Goal: Task Accomplishment & Management: Use online tool/utility

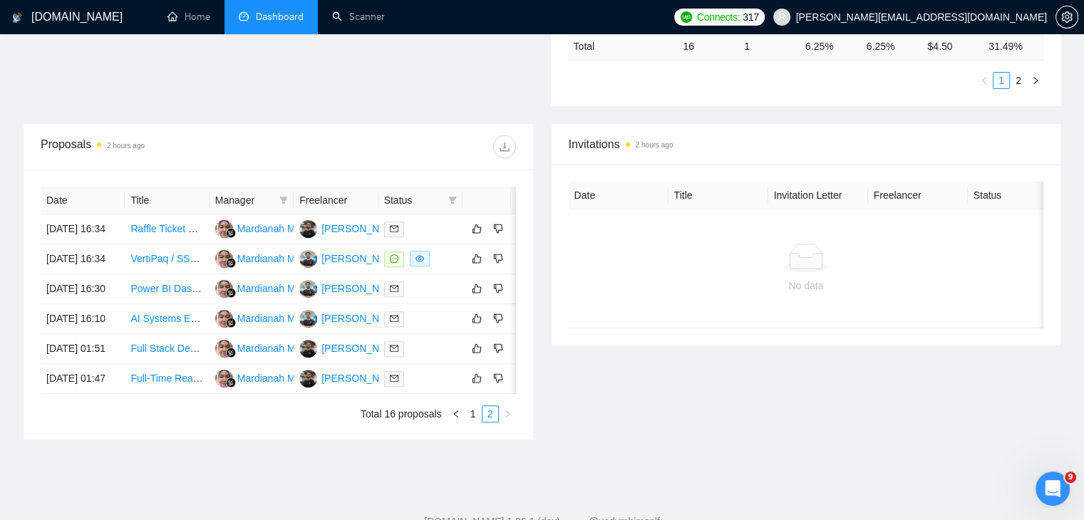
click at [1056, 478] on div "Open Intercom Messenger" at bounding box center [1052, 488] width 47 height 47
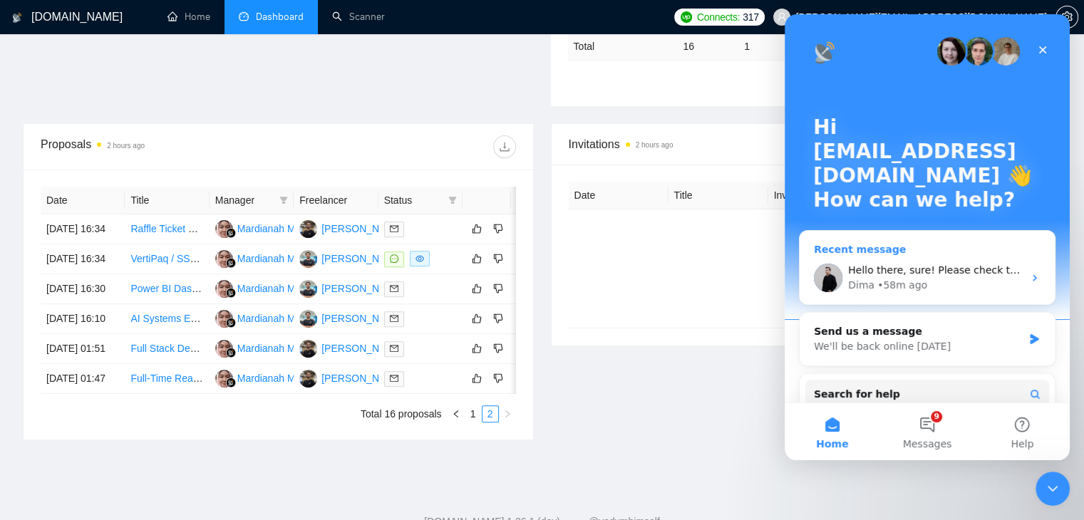
click at [956, 299] on div "Hello there, sure! Please check this option for all of your scanners: Dima • 58…" at bounding box center [927, 278] width 255 height 53
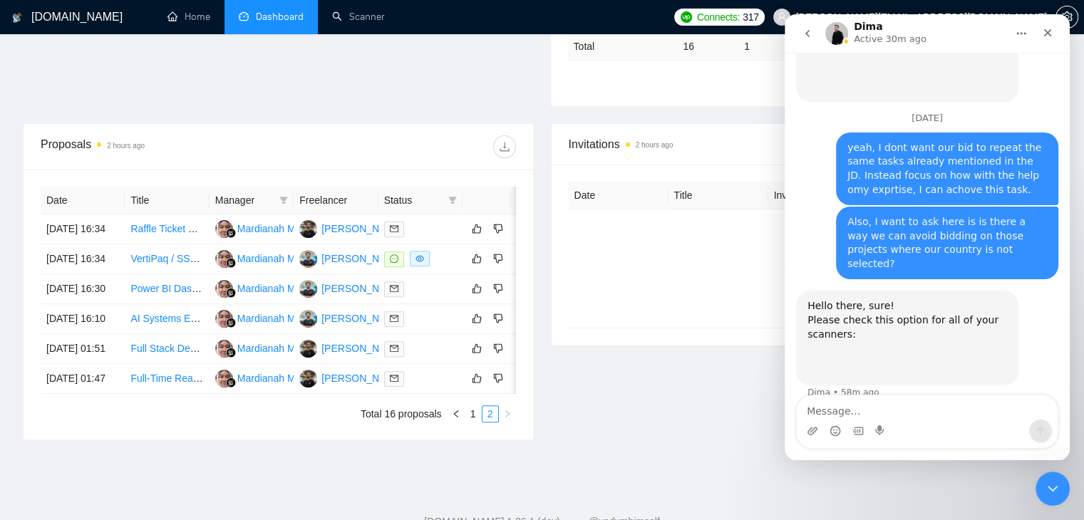
scroll to position [4442, 0]
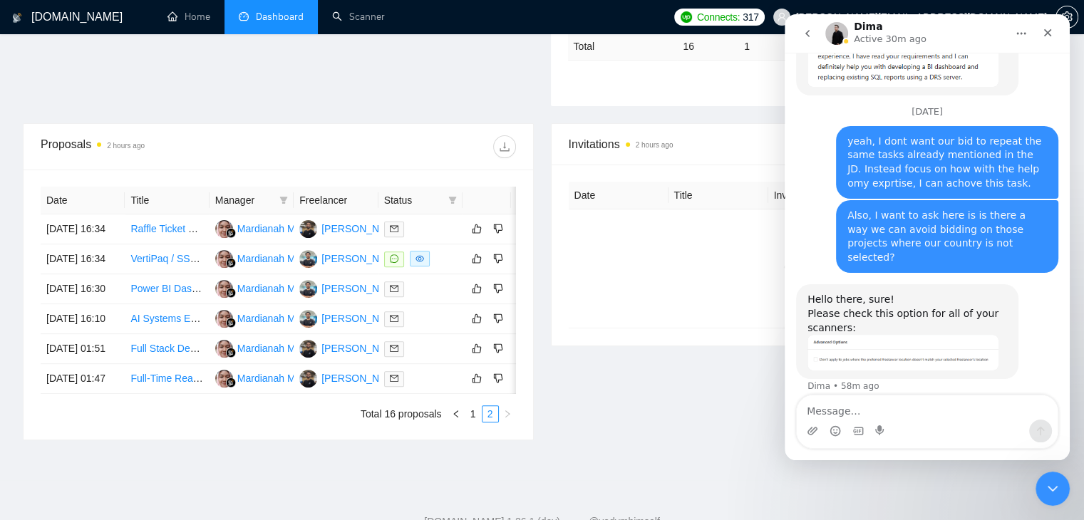
click at [912, 408] on textarea "Message…" at bounding box center [927, 408] width 261 height 24
type textarea "where is this option?"
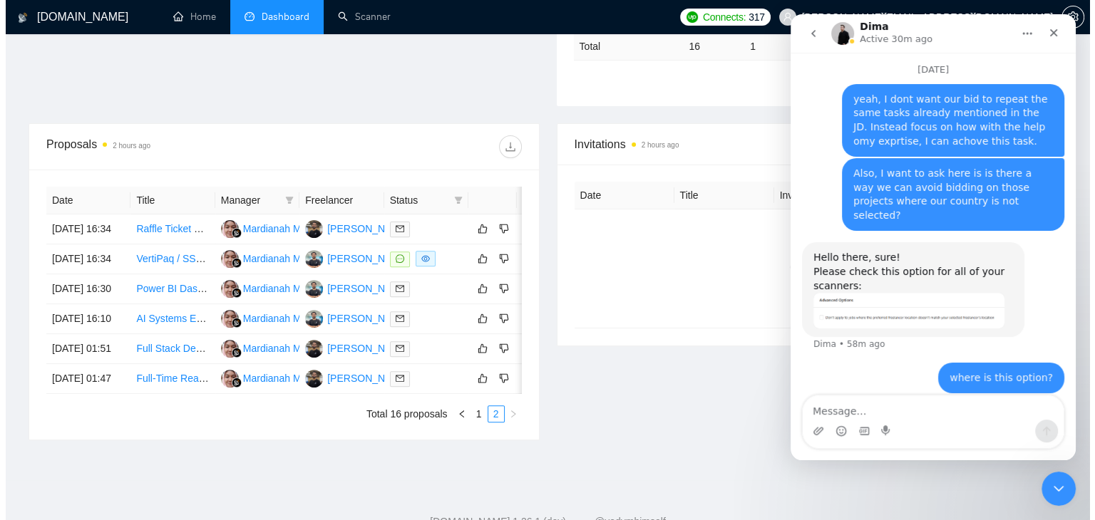
scroll to position [4485, 0]
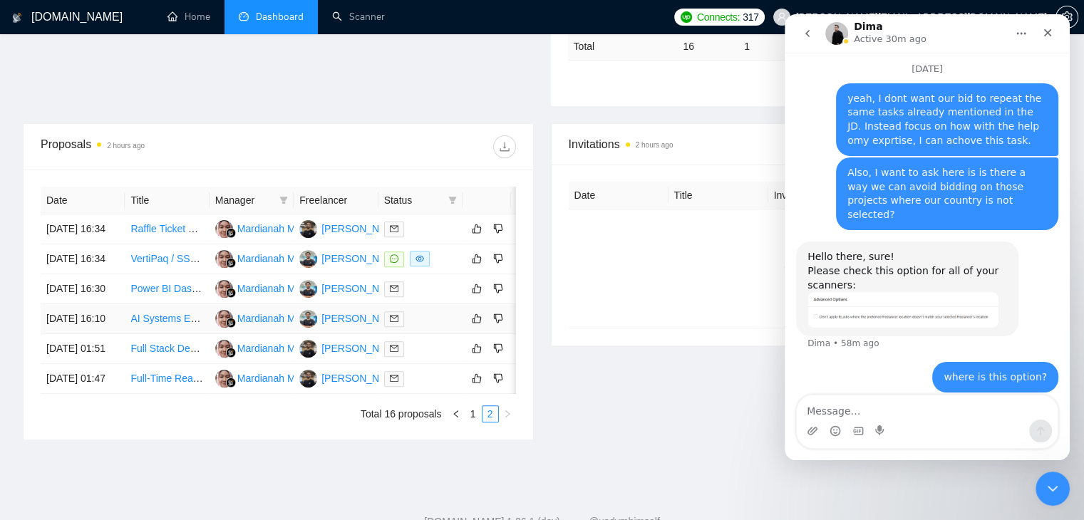
click at [163, 324] on link "AI Systems Engineer &amp; Microsoft 365 Workflow Architect" at bounding box center [266, 318] width 272 height 11
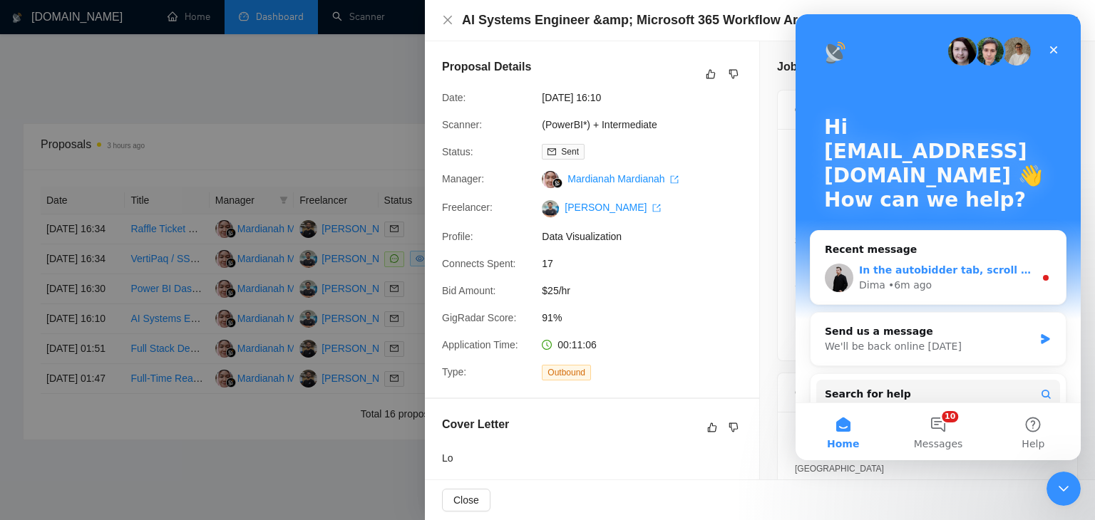
click at [933, 284] on div "Dima • 6m ago" at bounding box center [946, 285] width 175 height 15
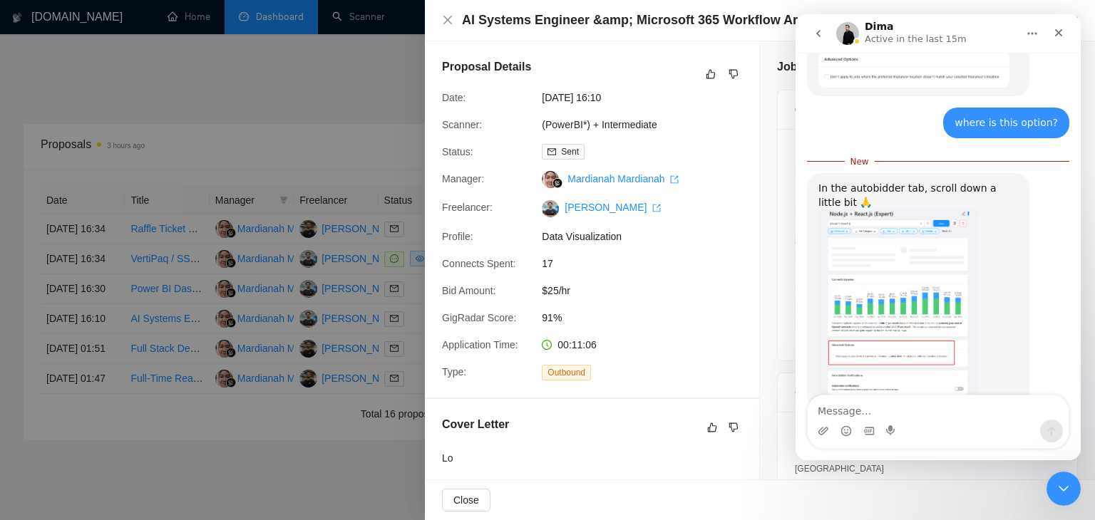
scroll to position [4756, 0]
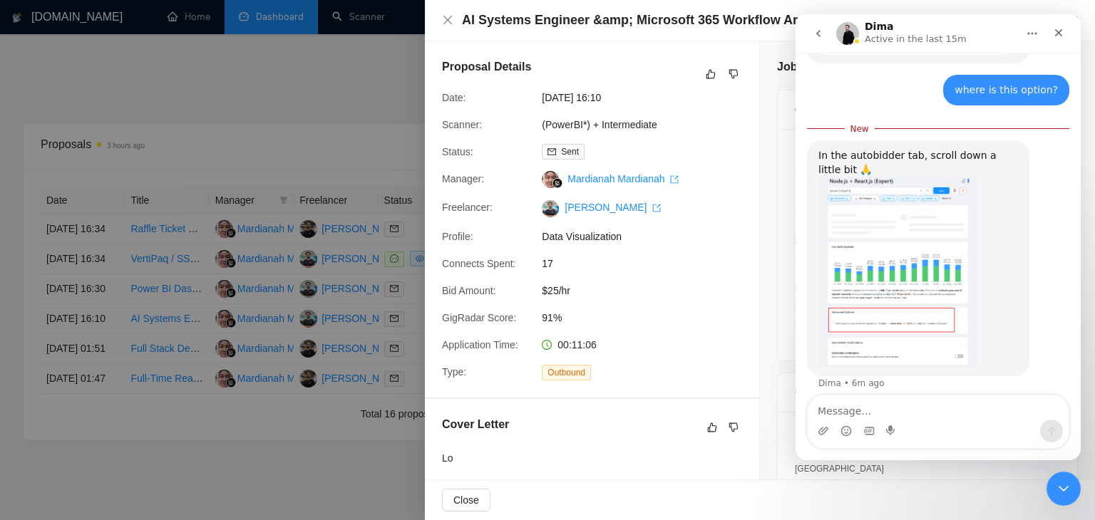
click at [865, 262] on img "Dima says…" at bounding box center [897, 272] width 159 height 191
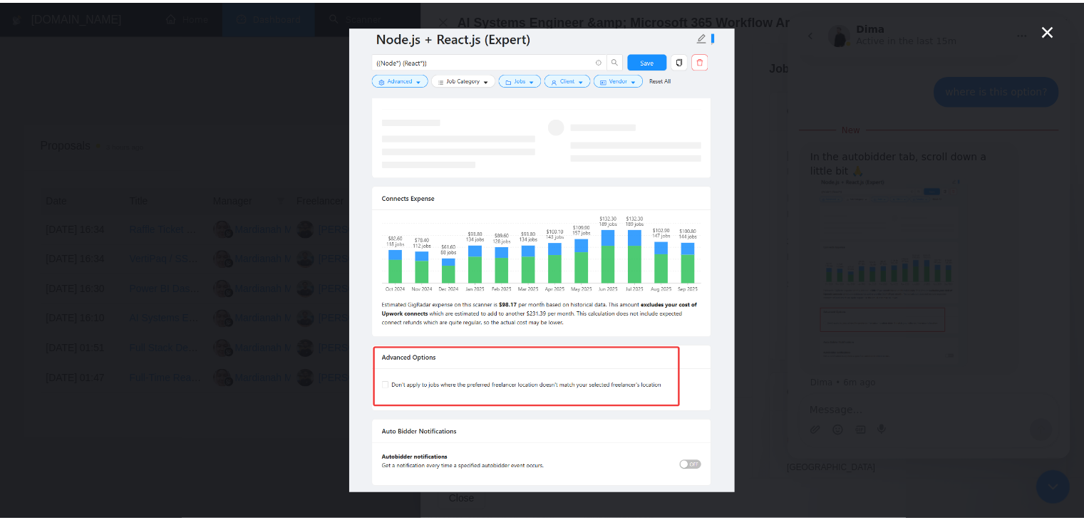
scroll to position [0, 0]
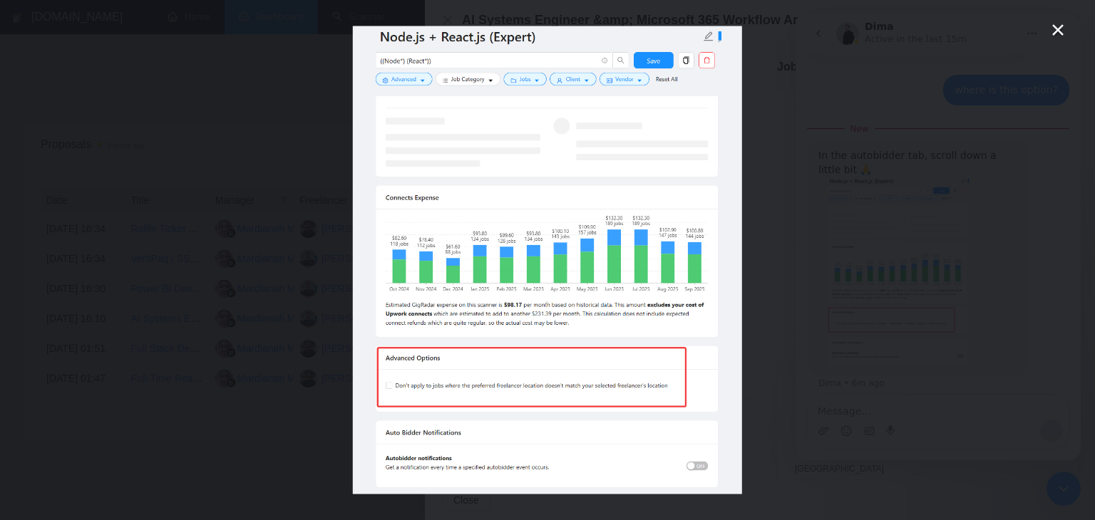
click at [133, 209] on div "Intercom messenger" at bounding box center [547, 260] width 1095 height 520
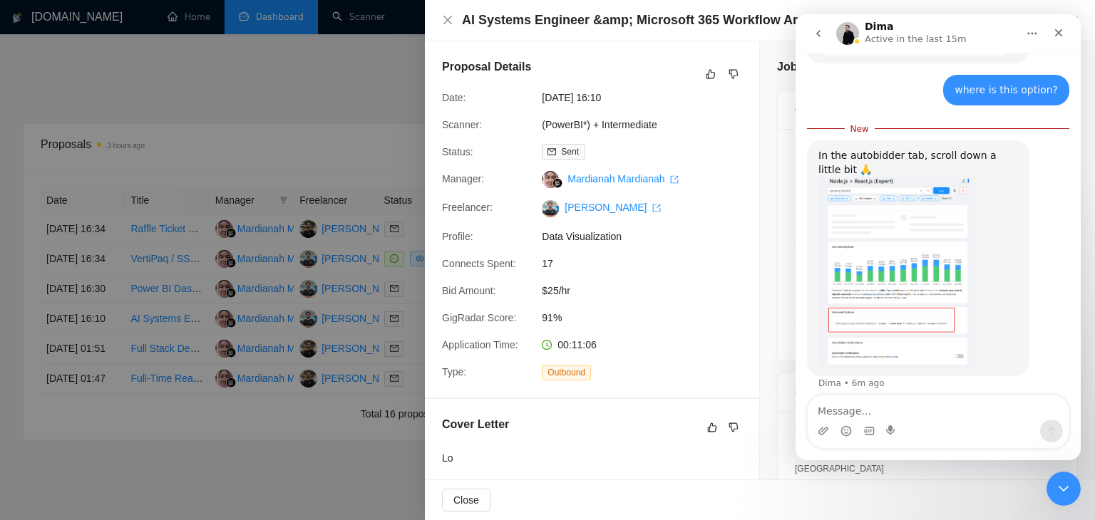
click at [363, 28] on div at bounding box center [547, 260] width 1095 height 520
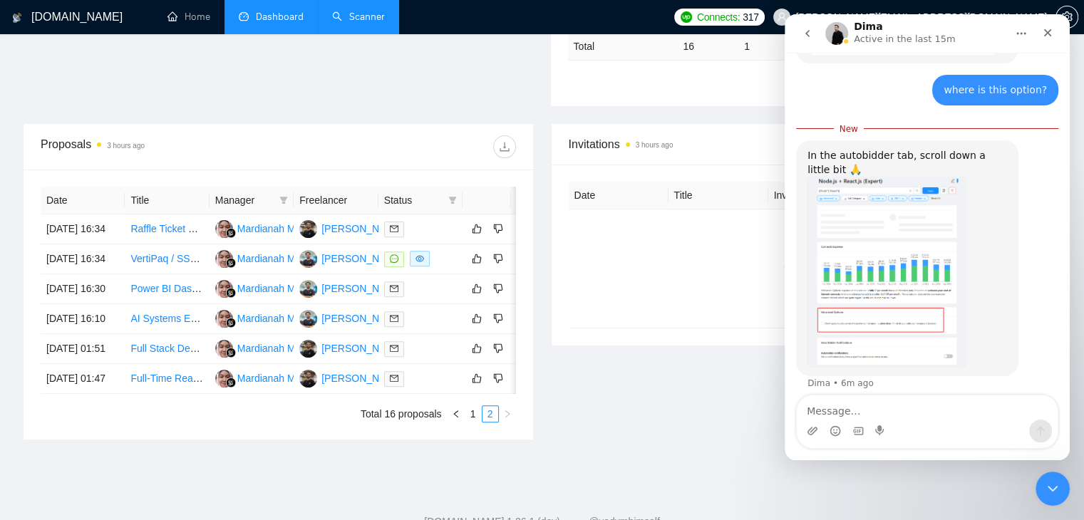
click at [379, 23] on link "Scanner" at bounding box center [358, 17] width 53 height 12
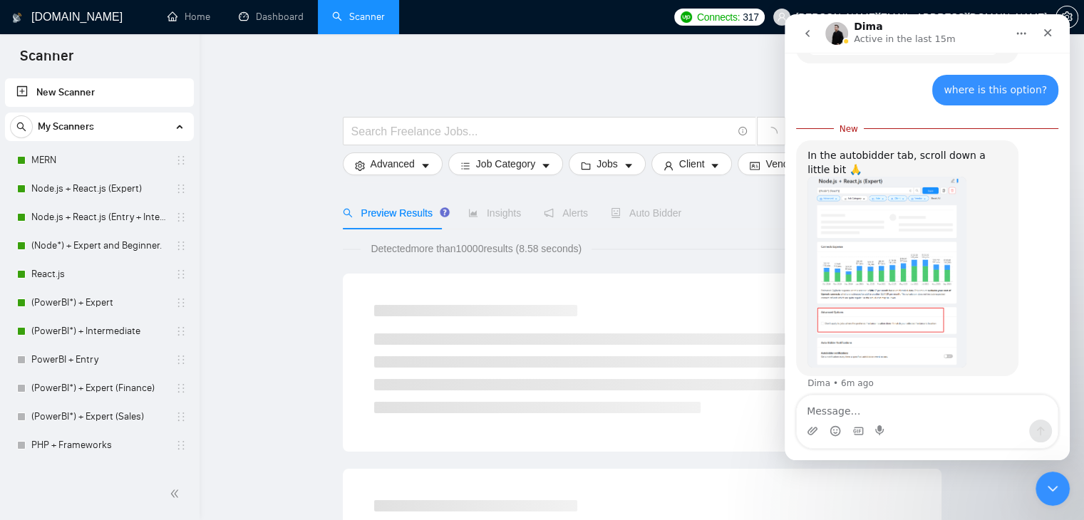
click at [639, 214] on div "Auto Bidder" at bounding box center [646, 213] width 71 height 33
click at [635, 207] on span "Auto Bidder" at bounding box center [646, 212] width 71 height 11
click at [79, 168] on link "MERN" at bounding box center [98, 160] width 135 height 29
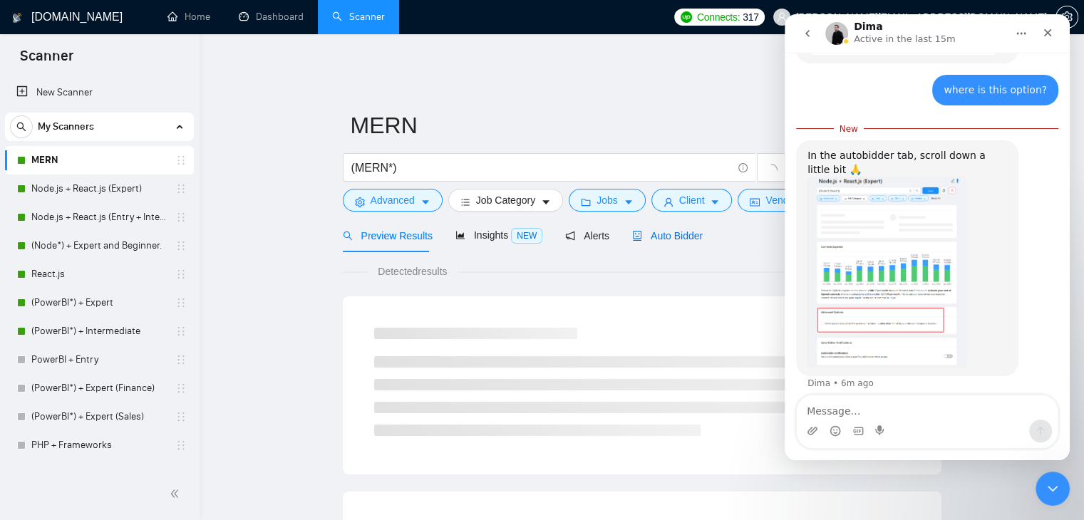
click at [682, 230] on span "Auto Bidder" at bounding box center [667, 235] width 71 height 11
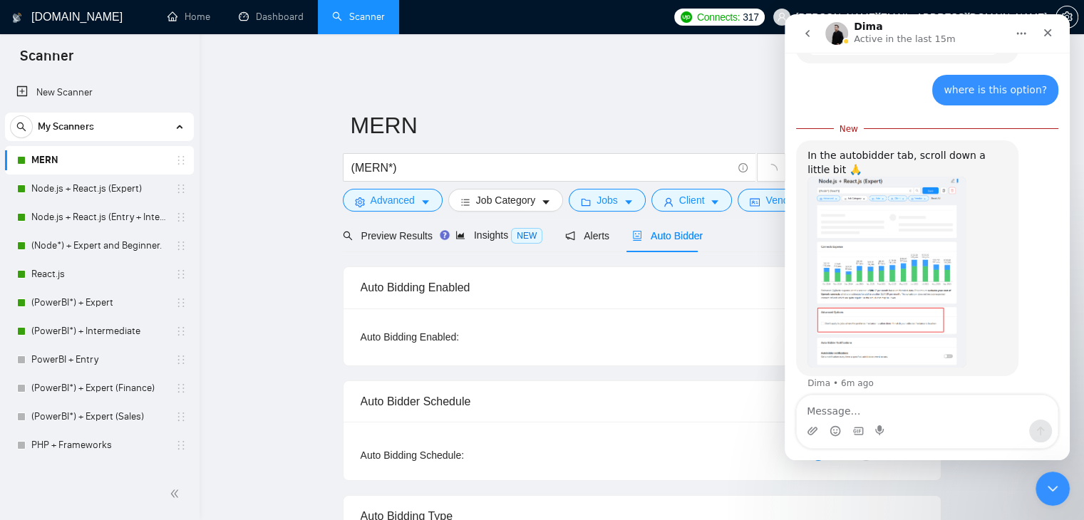
drag, startPoint x: 682, startPoint y: 226, endPoint x: 596, endPoint y: 267, distance: 95.3
click at [596, 267] on div "Auto Bidding Enabled" at bounding box center [642, 287] width 563 height 41
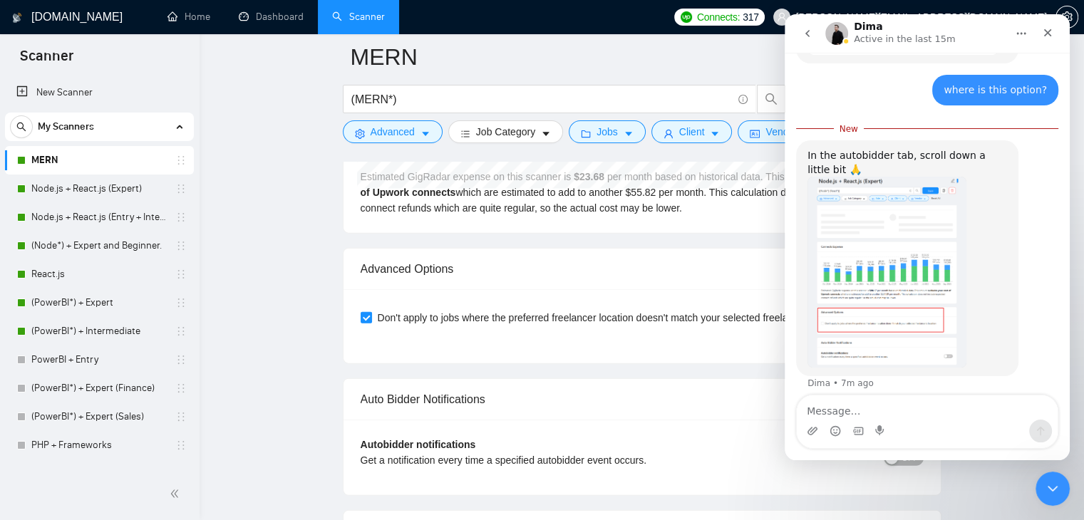
scroll to position [3239, 0]
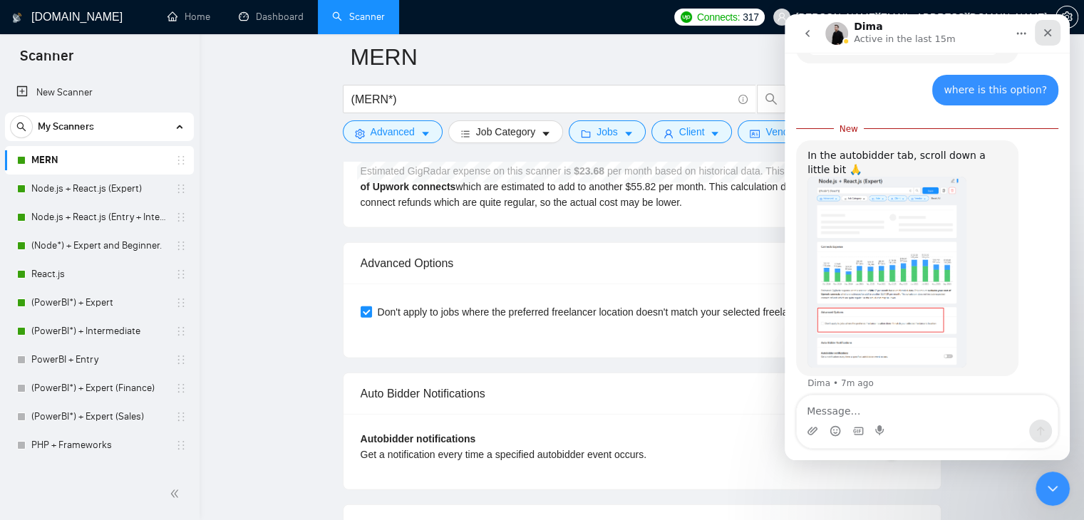
click at [1052, 36] on icon "Close" at bounding box center [1047, 32] width 11 height 11
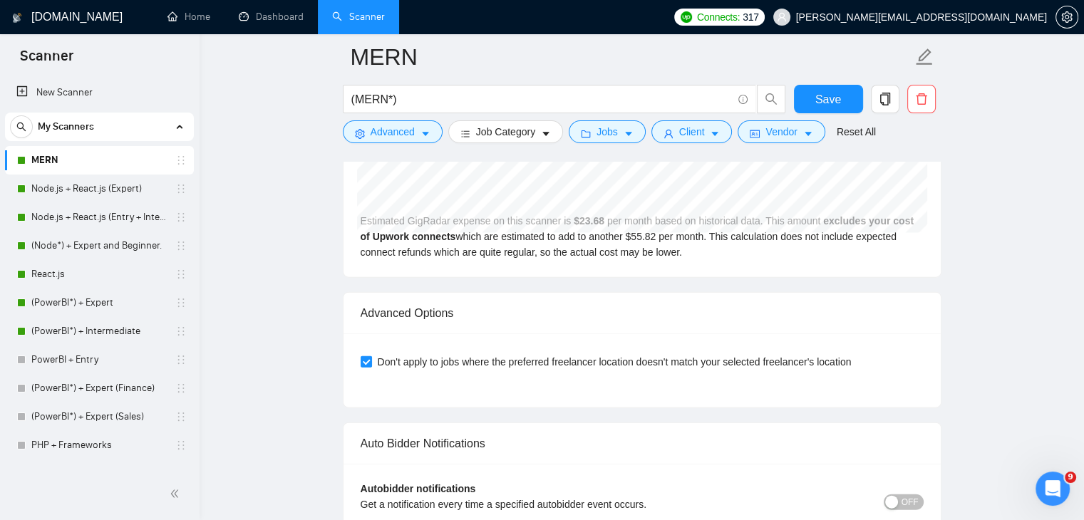
scroll to position [3188, 0]
click at [102, 200] on link "Node.js + React.js (Expert)" at bounding box center [98, 189] width 135 height 29
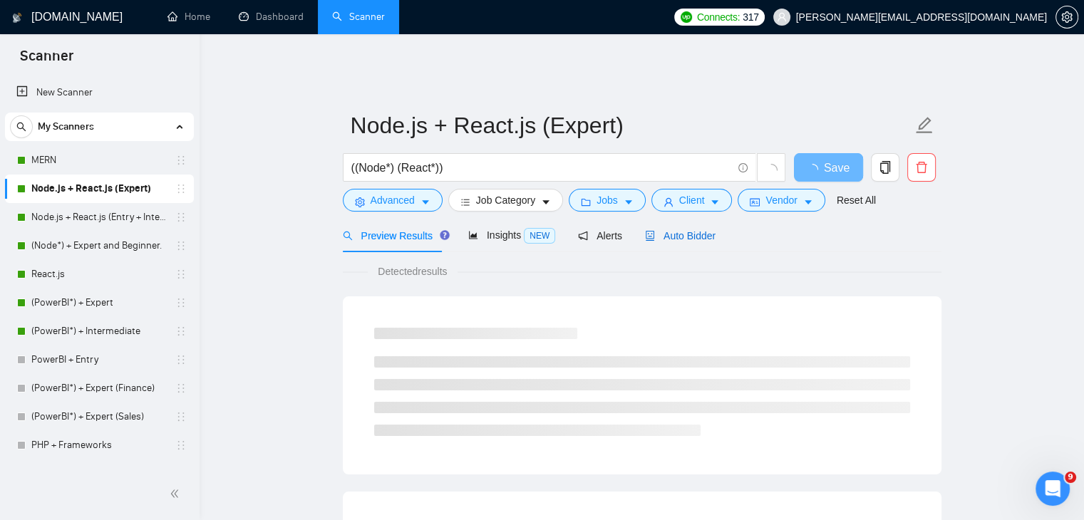
click at [687, 230] on span "Auto Bidder" at bounding box center [680, 235] width 71 height 11
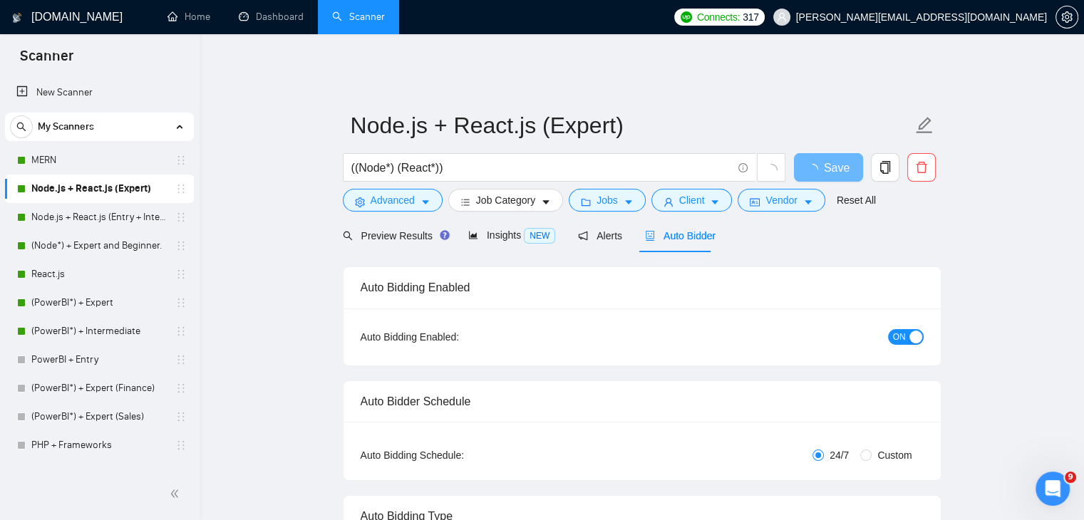
click at [687, 230] on span "Auto Bidder" at bounding box center [680, 235] width 71 height 11
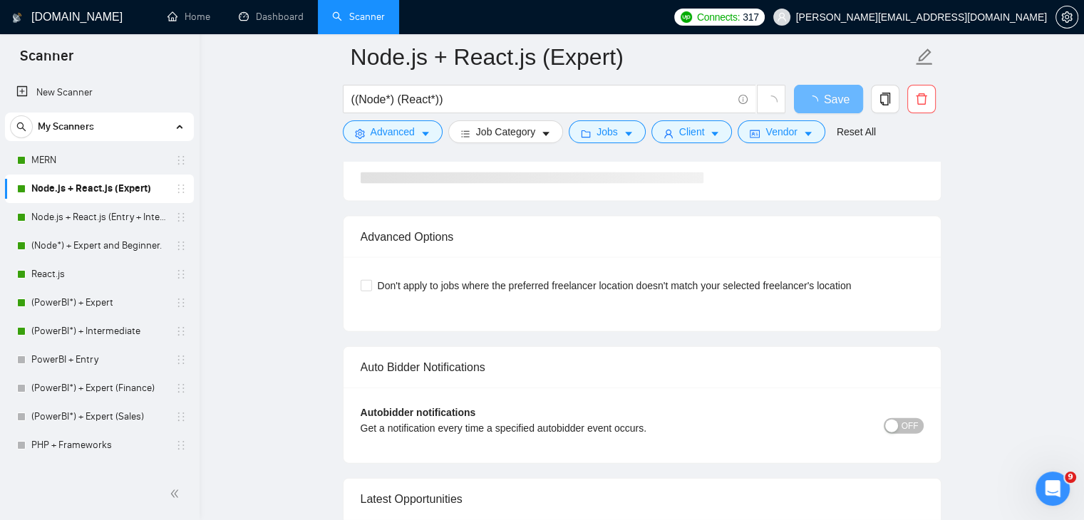
scroll to position [3119, 0]
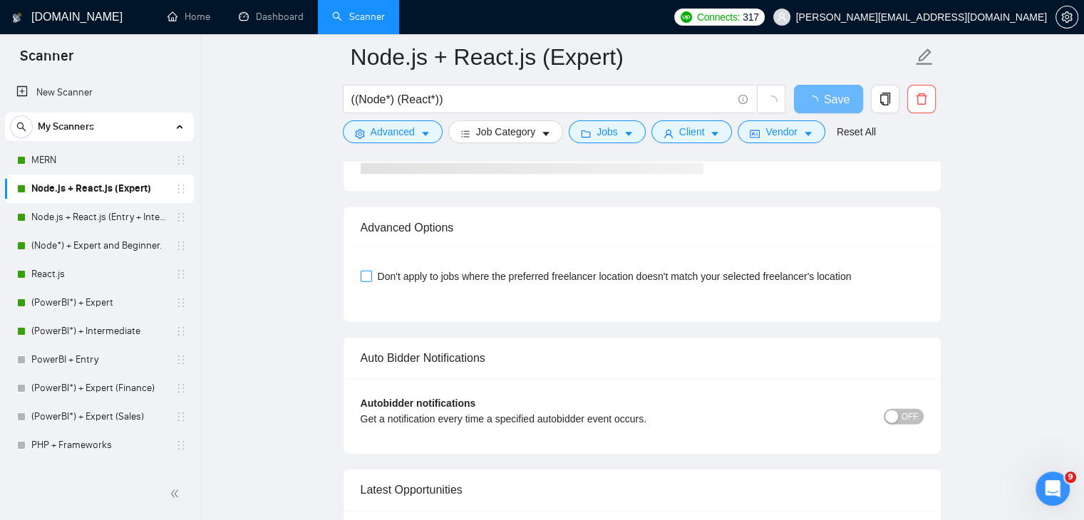
click at [365, 271] on input "Don't apply to jobs where the preferred freelancer location doesn't match your …" at bounding box center [366, 276] width 10 height 10
checkbox input "true"
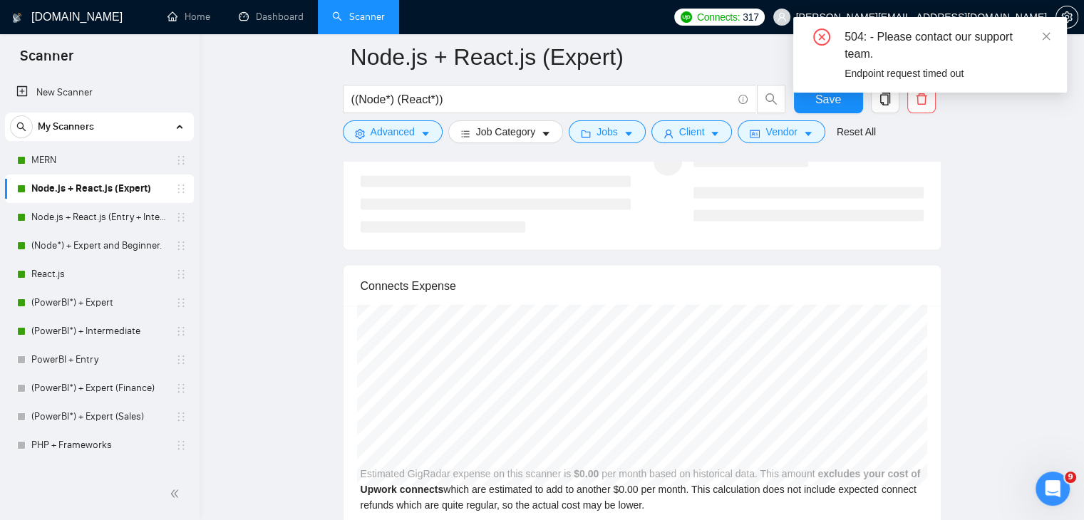
scroll to position [2906, 0]
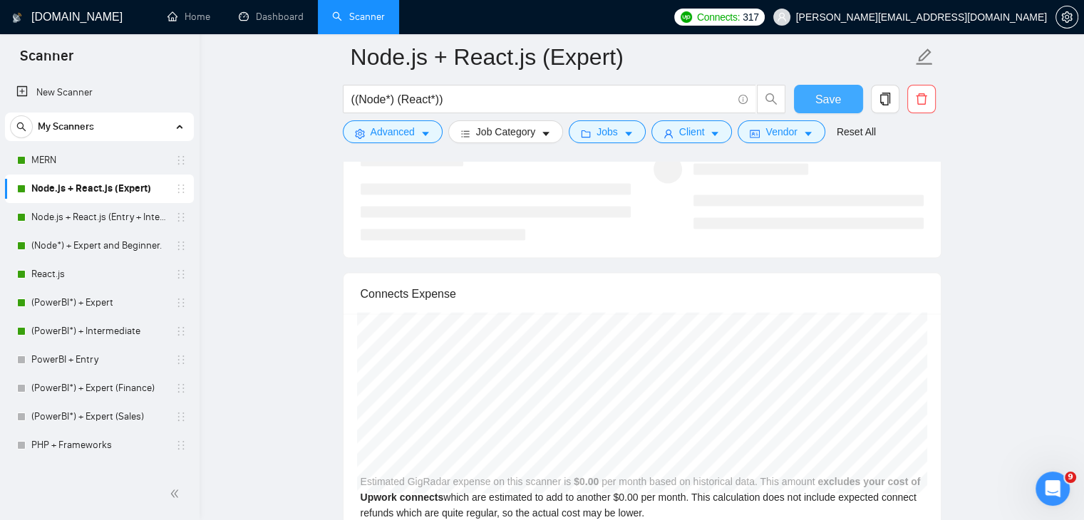
click at [820, 109] on button "Save" at bounding box center [828, 99] width 69 height 29
click at [842, 104] on button "Save" at bounding box center [828, 99] width 69 height 29
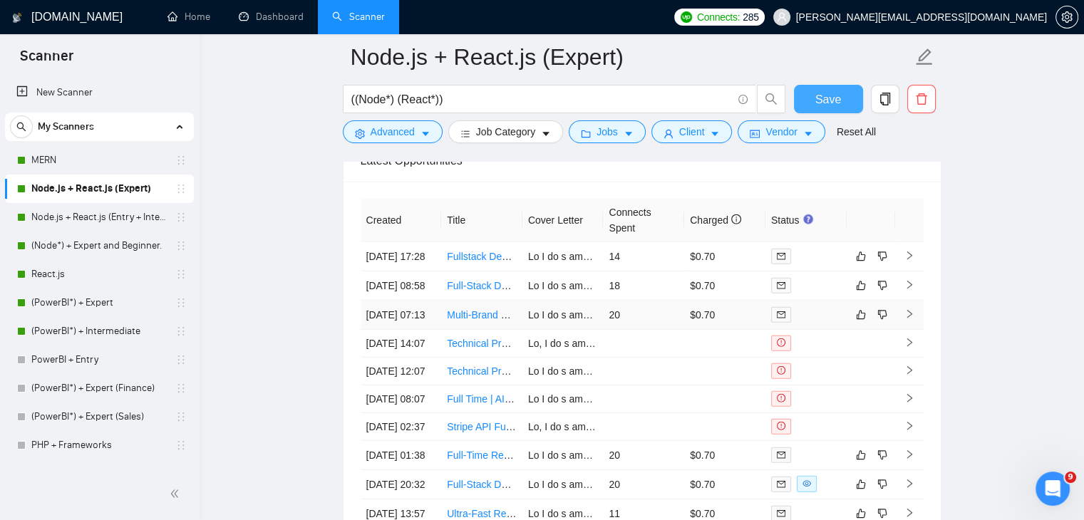
scroll to position [3878, 0]
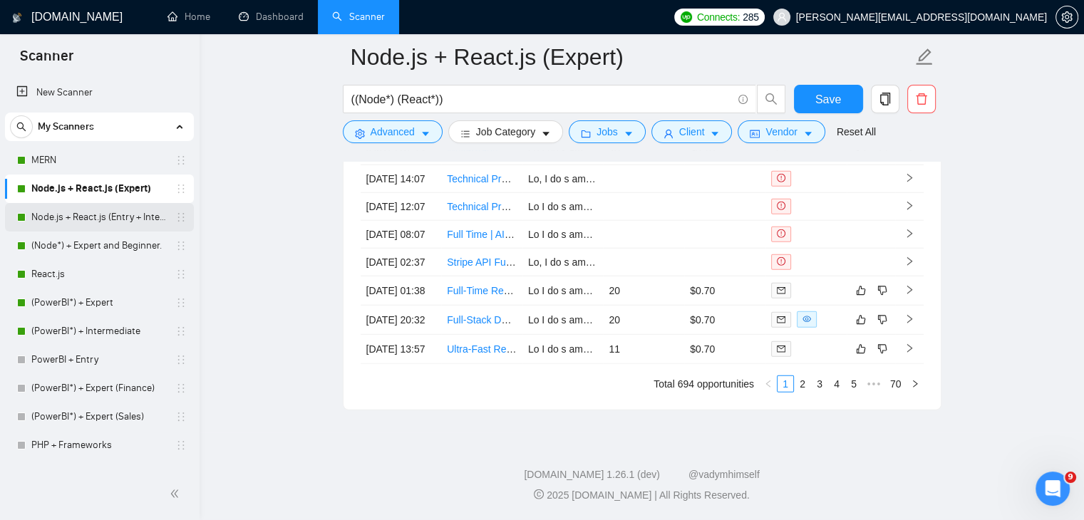
click at [85, 218] on link "Node.js + React.js (Entry + Intermediate)" at bounding box center [98, 217] width 135 height 29
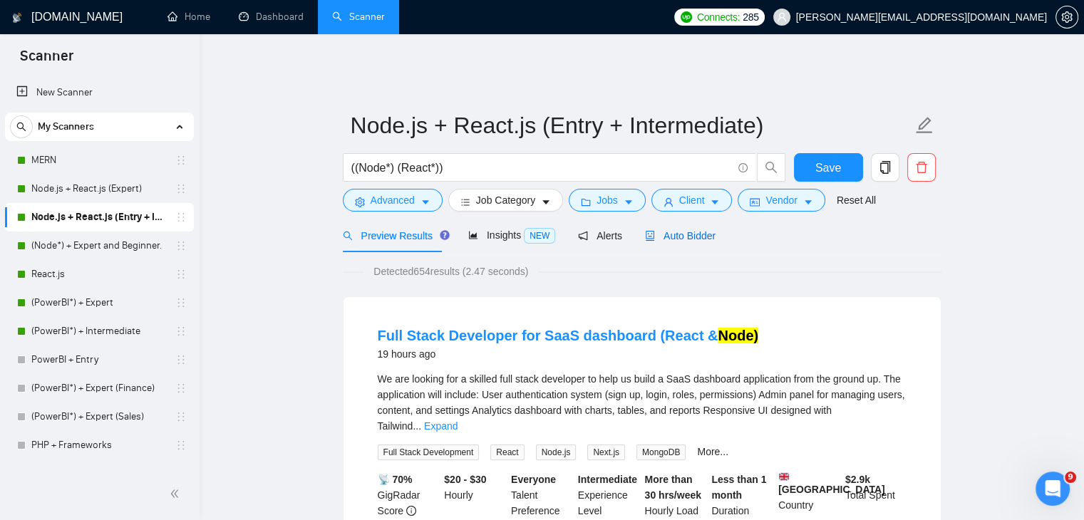
click at [674, 230] on span "Auto Bidder" at bounding box center [680, 235] width 71 height 11
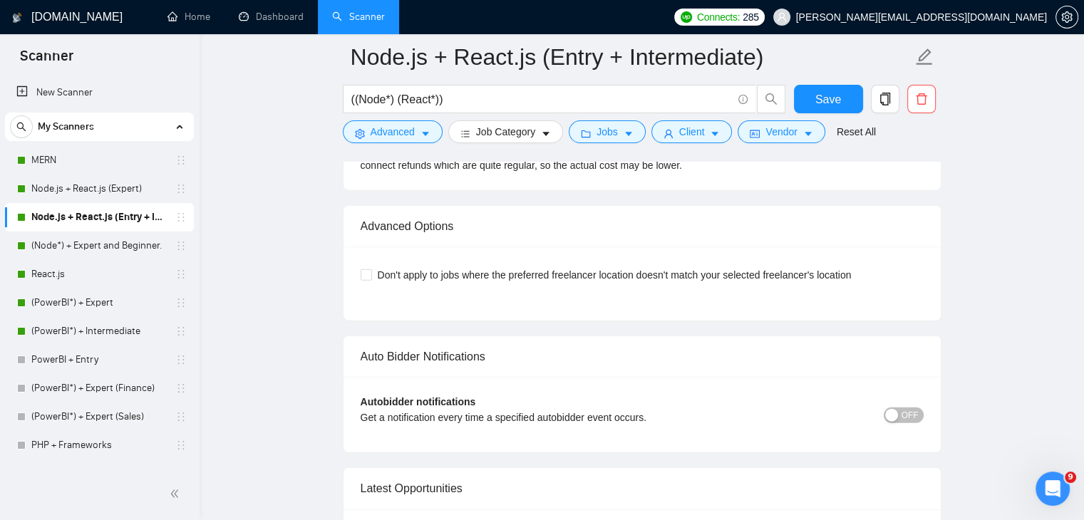
scroll to position [3288, 0]
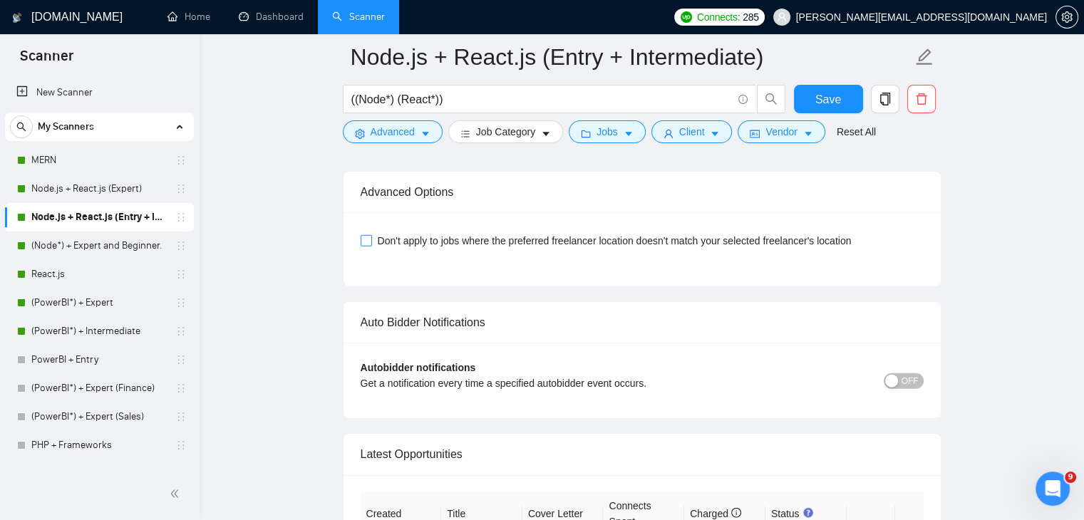
click at [367, 235] on input "Don't apply to jobs where the preferred freelancer location doesn't match your …" at bounding box center [366, 240] width 10 height 10
checkbox input "true"
click at [837, 103] on span "Save" at bounding box center [828, 100] width 26 height 18
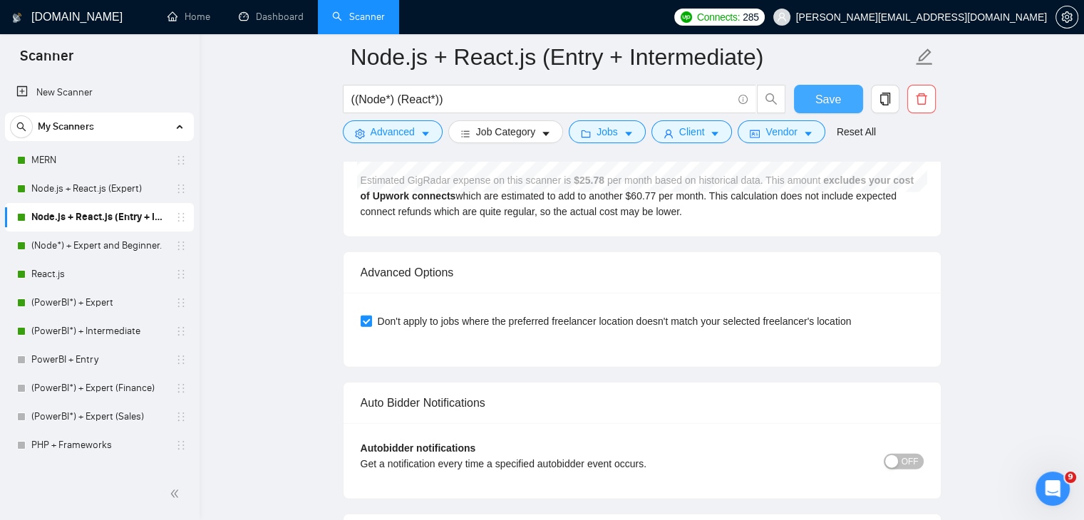
scroll to position [3181, 0]
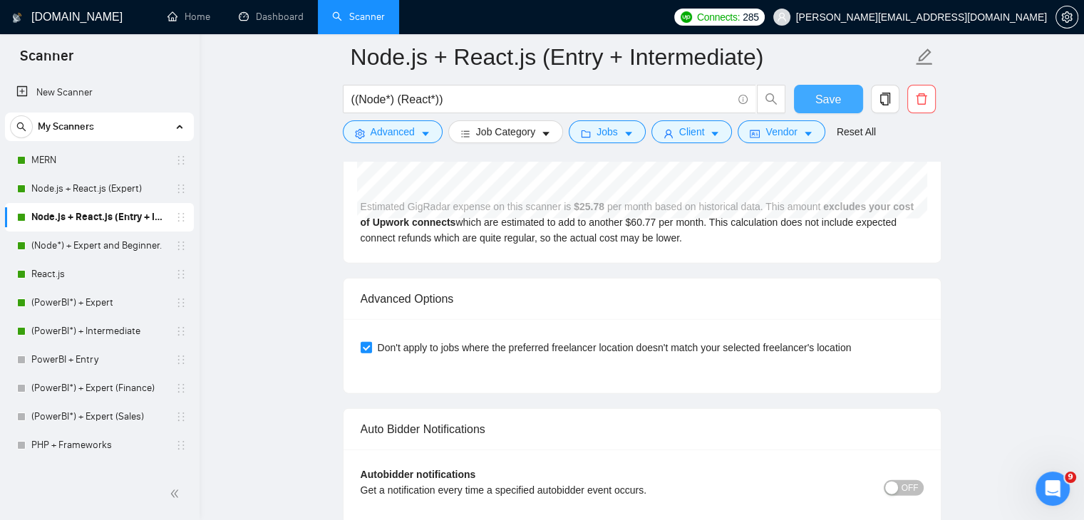
click at [845, 92] on button "Save" at bounding box center [828, 99] width 69 height 29
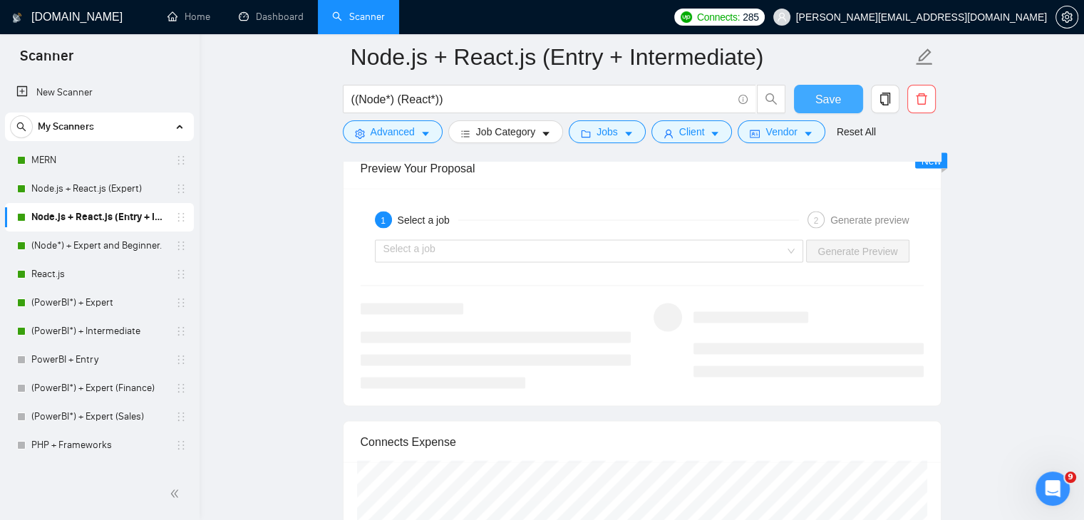
scroll to position [2757, 0]
click at [106, 248] on link "(Node*) + Expert and Beginner." at bounding box center [98, 246] width 135 height 29
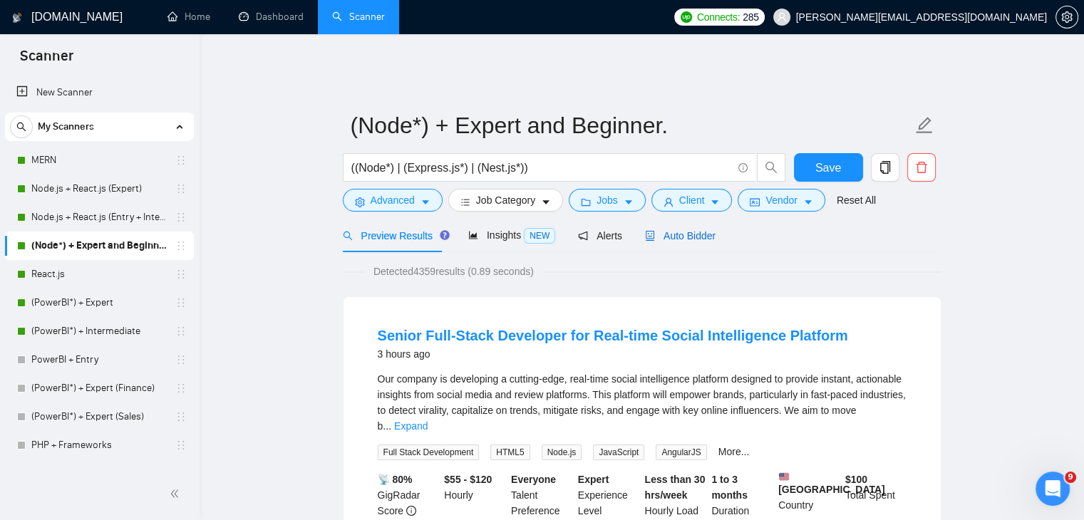
click at [698, 230] on span "Auto Bidder" at bounding box center [680, 235] width 71 height 11
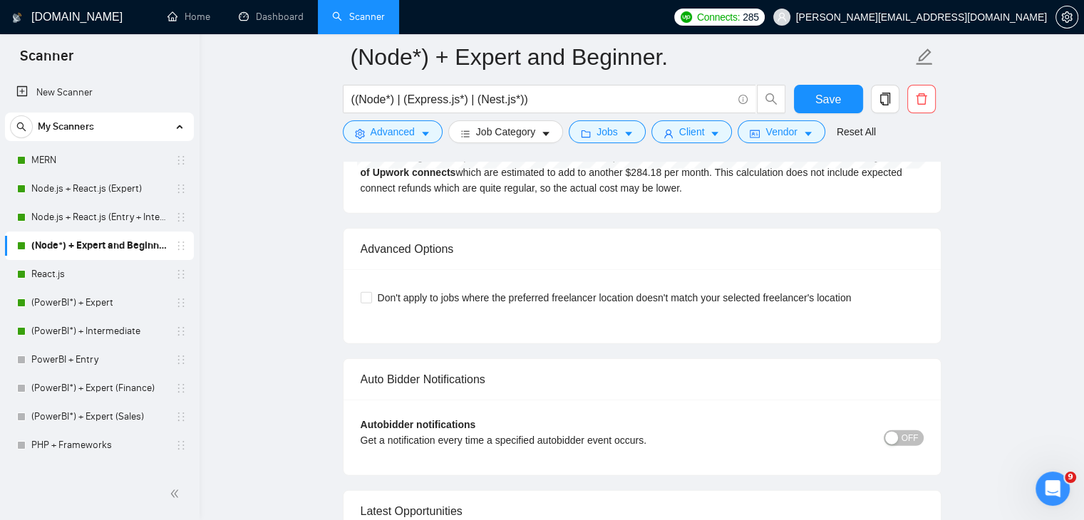
scroll to position [3253, 0]
click at [406, 291] on span "Don't apply to jobs where the preferred freelancer location doesn't match your …" at bounding box center [614, 299] width 485 height 16
click at [371, 293] on input "Don't apply to jobs where the preferred freelancer location doesn't match your …" at bounding box center [366, 298] width 10 height 10
checkbox input "true"
click at [835, 100] on span "Save" at bounding box center [828, 100] width 26 height 18
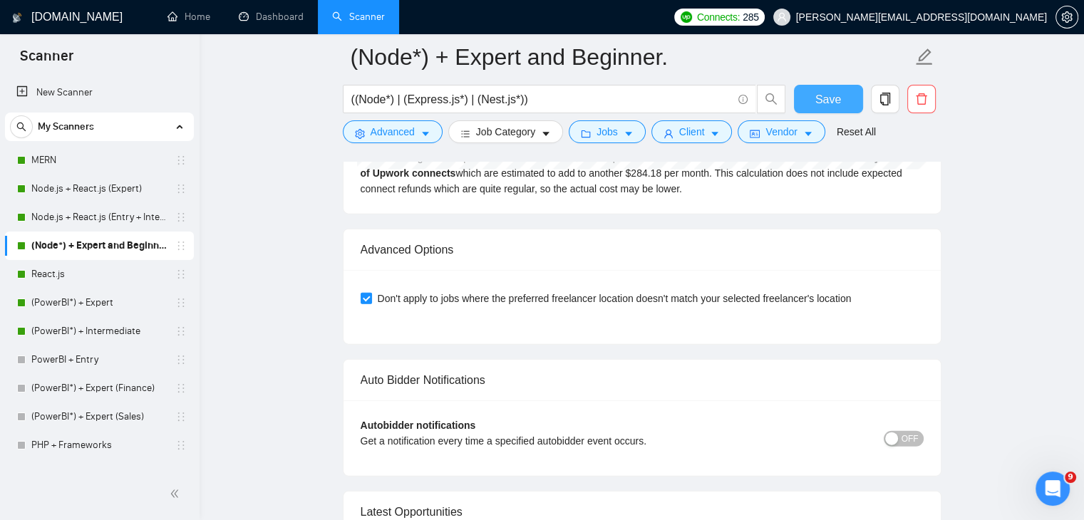
click at [835, 100] on span "Save" at bounding box center [828, 100] width 26 height 18
click at [126, 278] on link "React.js" at bounding box center [98, 274] width 135 height 29
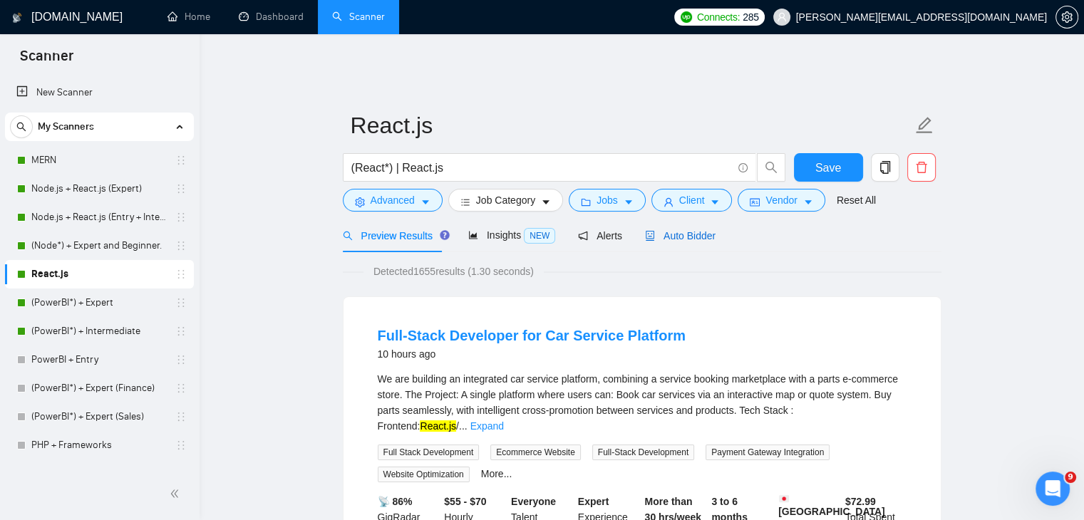
click at [684, 230] on span "Auto Bidder" at bounding box center [680, 235] width 71 height 11
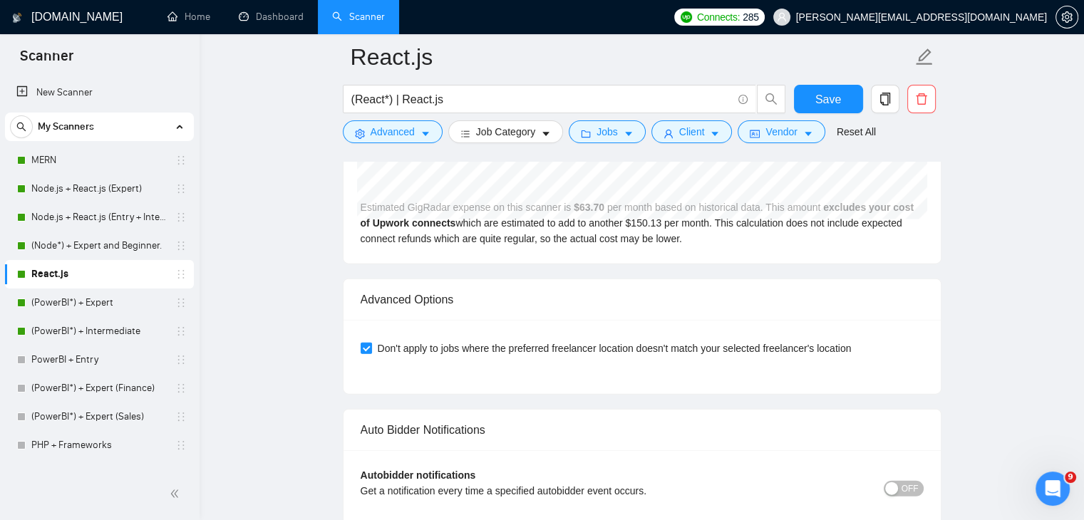
scroll to position [3158, 0]
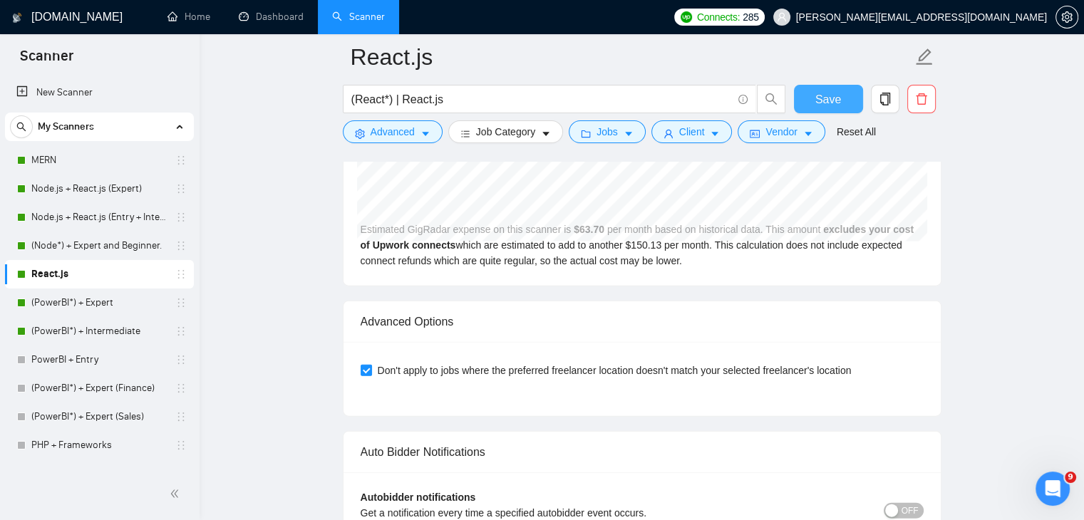
click at [845, 94] on button "Save" at bounding box center [828, 99] width 69 height 29
click at [120, 314] on link "(PowerBI*) + Expert" at bounding box center [98, 303] width 135 height 29
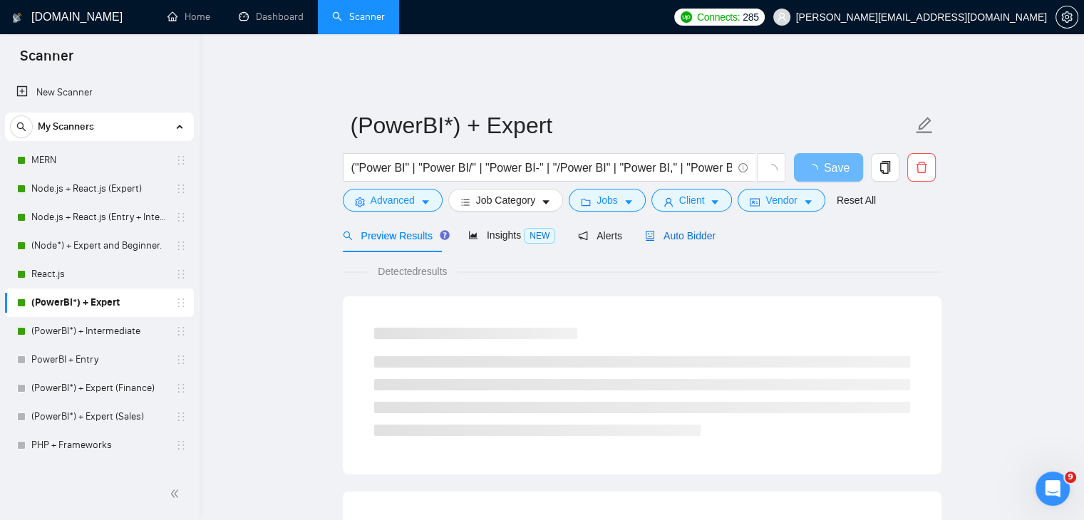
click at [704, 230] on span "Auto Bidder" at bounding box center [680, 235] width 71 height 11
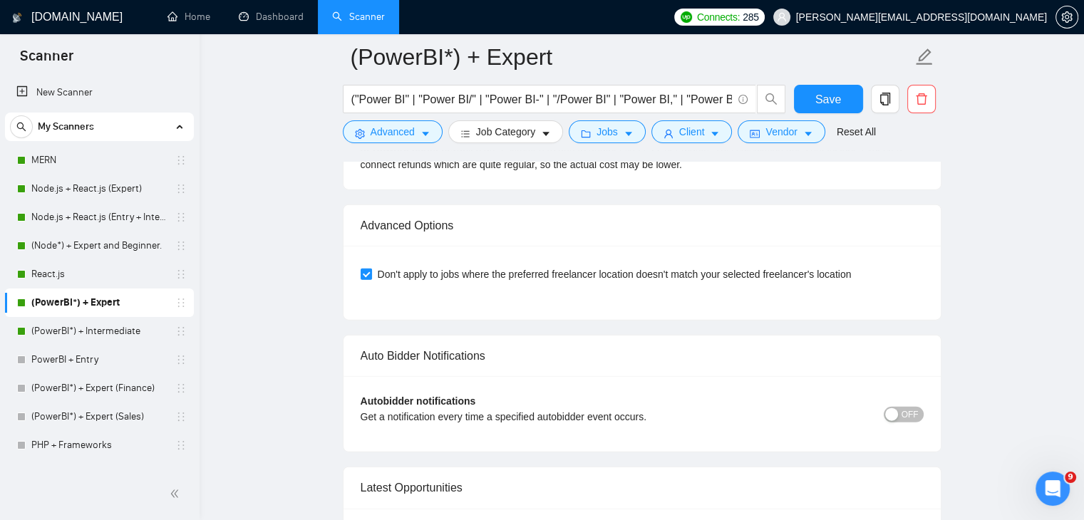
scroll to position [3279, 0]
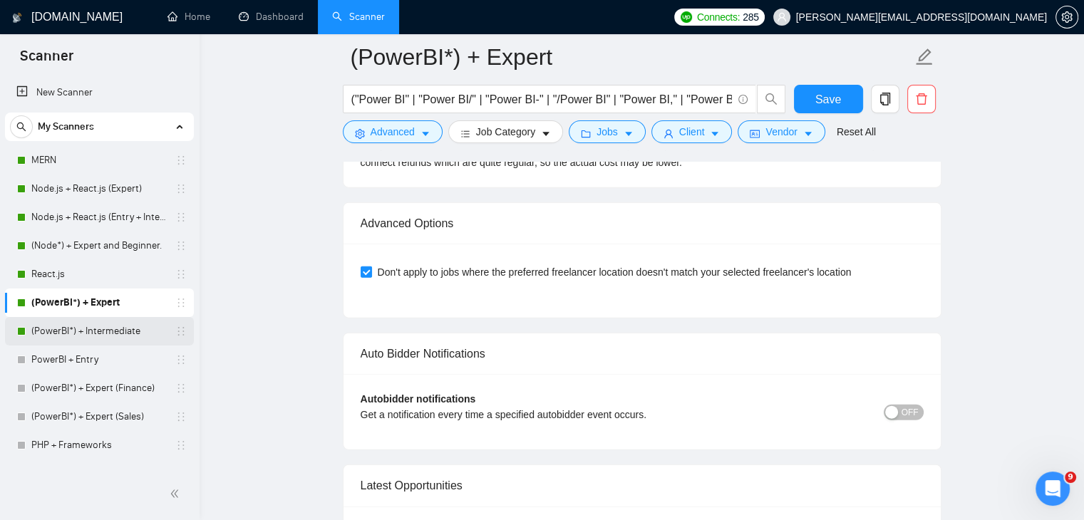
click at [78, 334] on link "(PowerBI*) + Intermediate" at bounding box center [98, 331] width 135 height 29
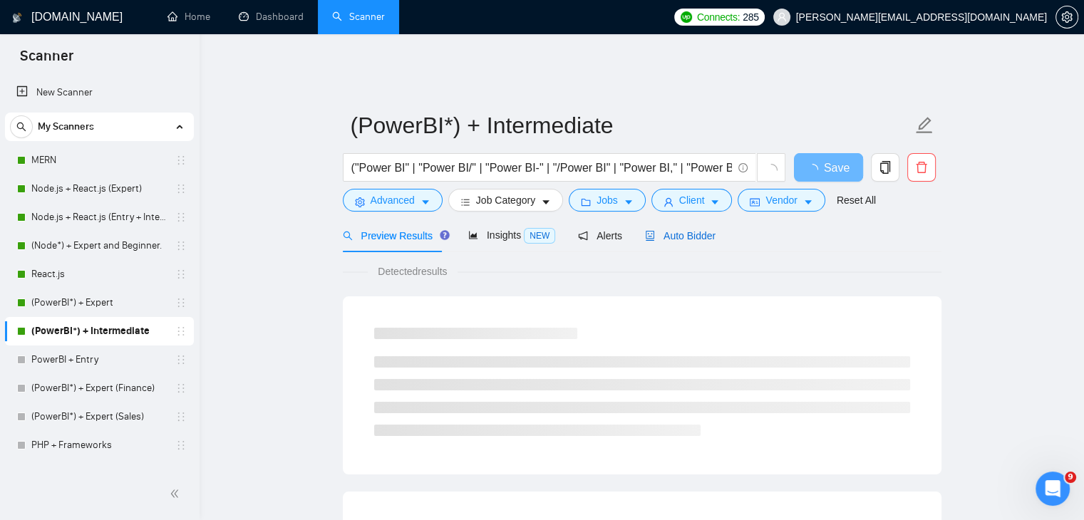
click at [689, 230] on span "Auto Bidder" at bounding box center [680, 235] width 71 height 11
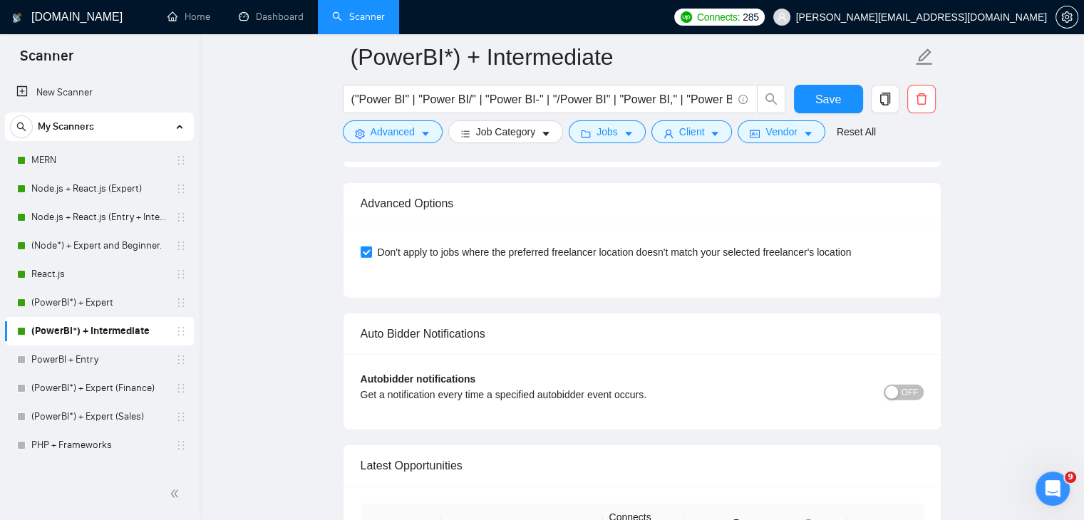
scroll to position [3305, 0]
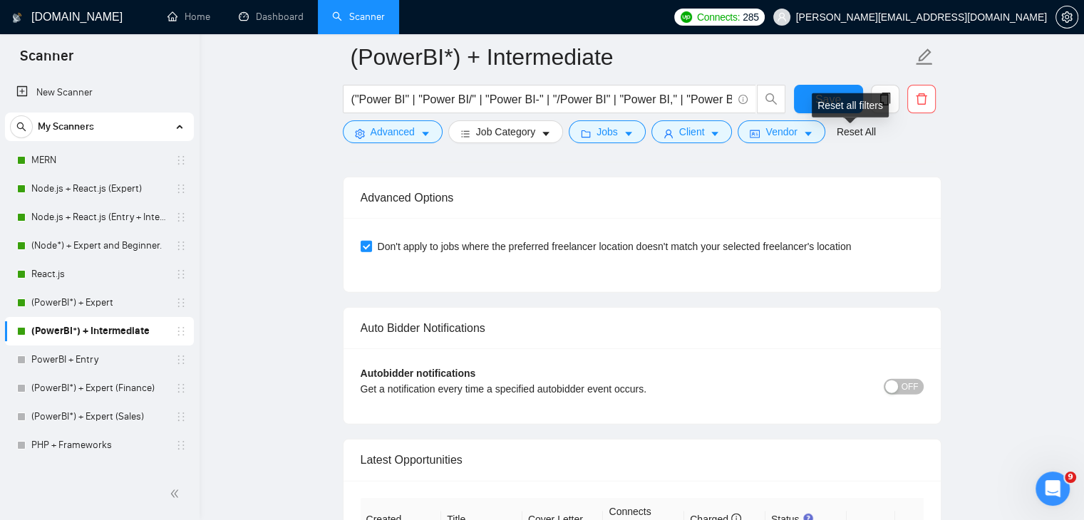
click at [835, 107] on div "Reset all filters" at bounding box center [850, 105] width 77 height 24
click at [818, 96] on div "Reset all filters" at bounding box center [850, 105] width 77 height 24
click at [806, 102] on button "Save" at bounding box center [828, 99] width 69 height 29
click at [805, 103] on button "Save" at bounding box center [828, 99] width 69 height 29
